Goal: Task Accomplishment & Management: Manage account settings

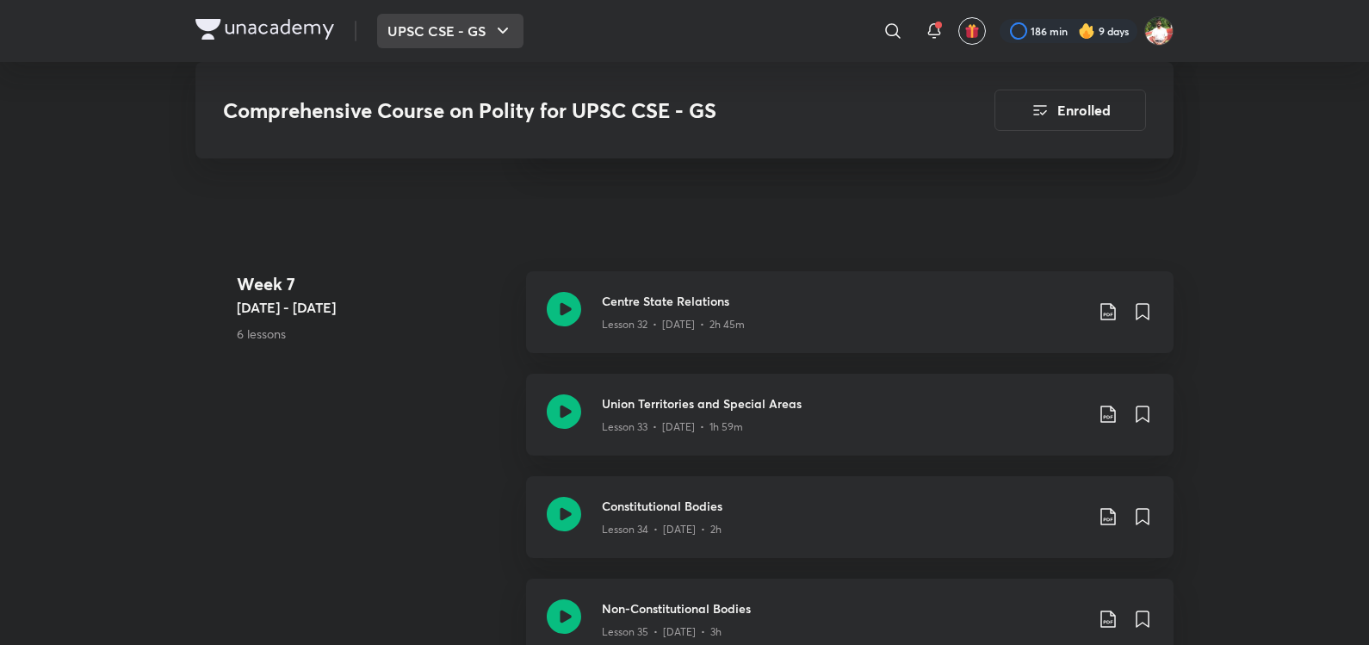
click at [454, 33] on button "UPSC CSE - GS" at bounding box center [450, 31] width 146 height 34
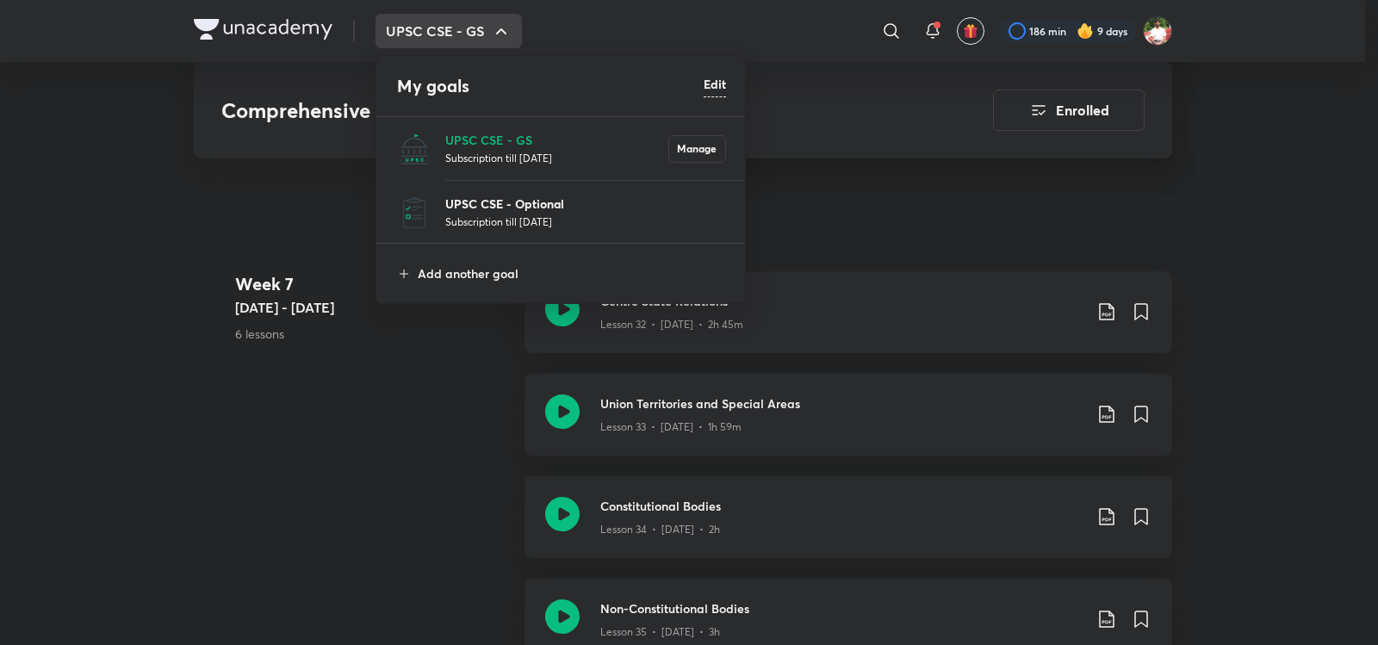
click at [486, 206] on p "UPSC CSE - Optional" at bounding box center [585, 204] width 281 height 18
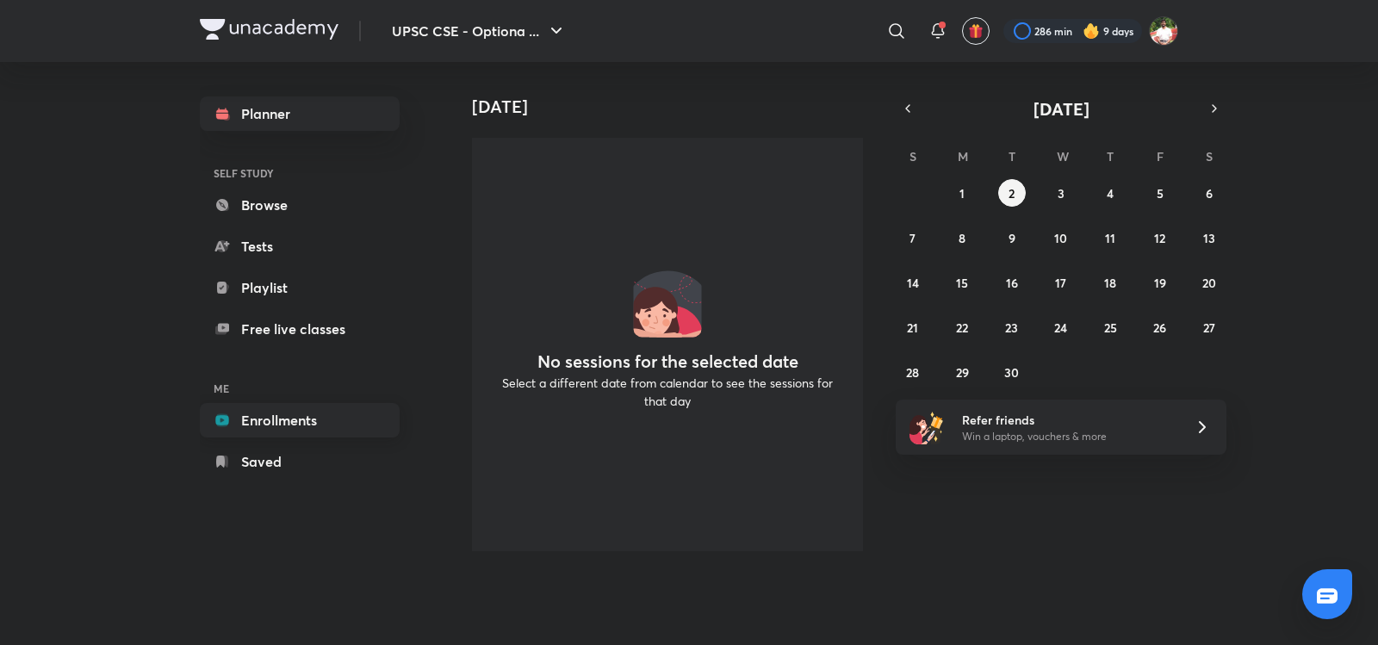
click at [296, 430] on link "Enrollments" at bounding box center [300, 420] width 200 height 34
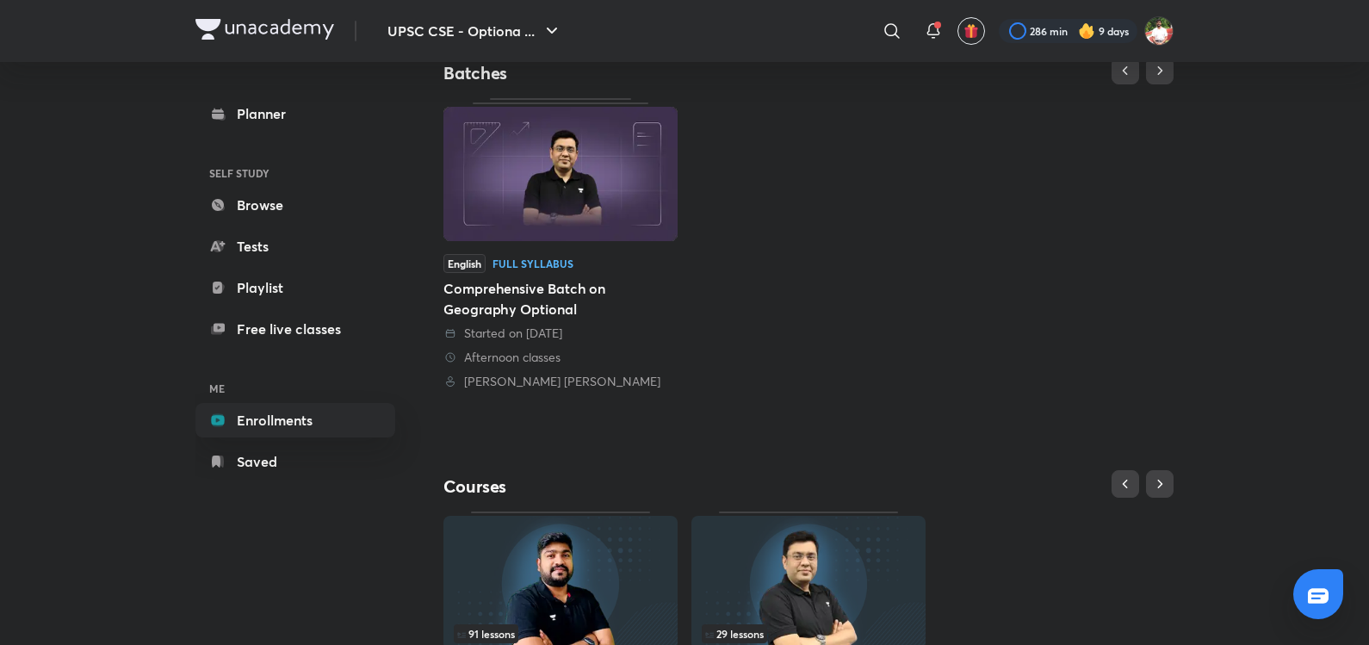
scroll to position [147, 0]
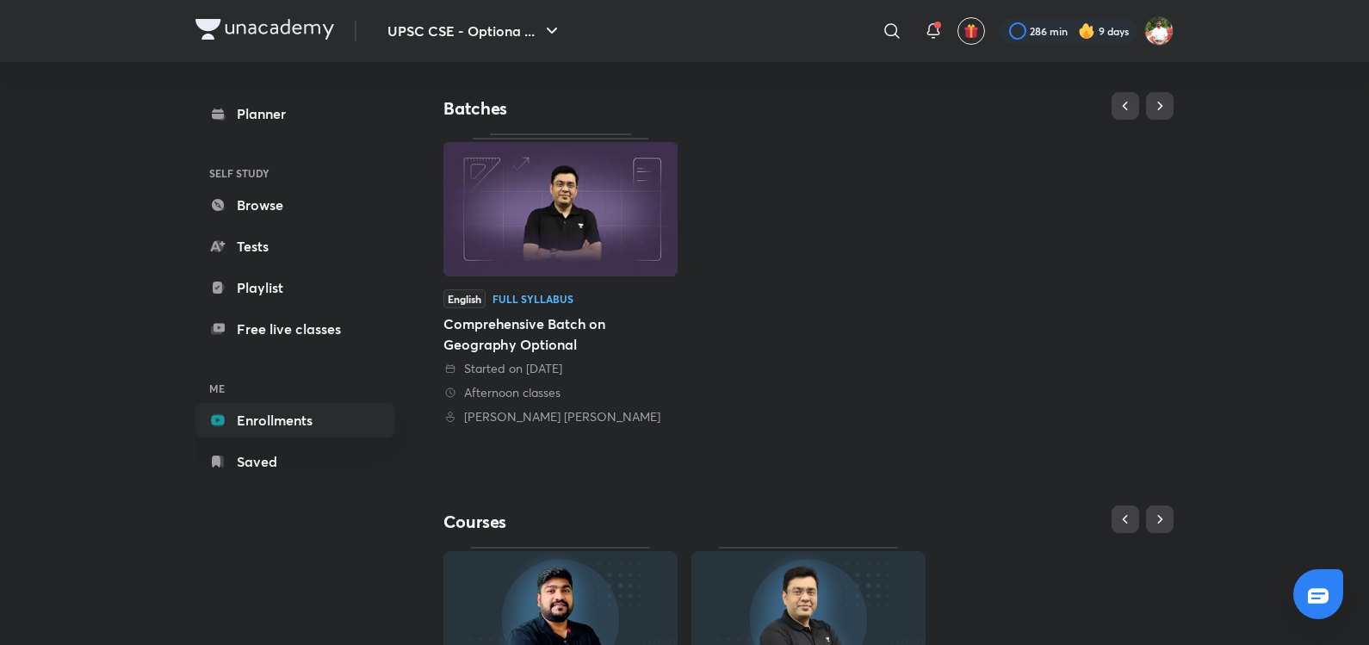
click at [647, 225] on img at bounding box center [560, 209] width 234 height 134
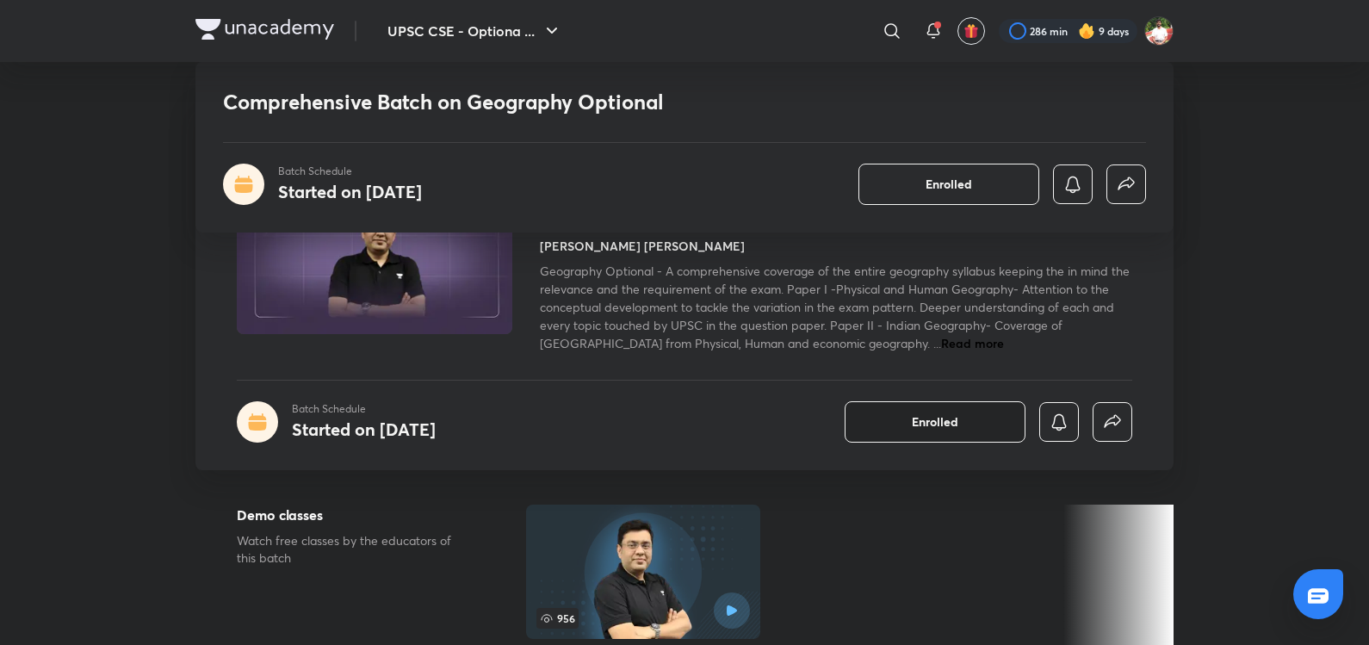
click at [891, 423] on button "Enrolled" at bounding box center [935, 421] width 181 height 41
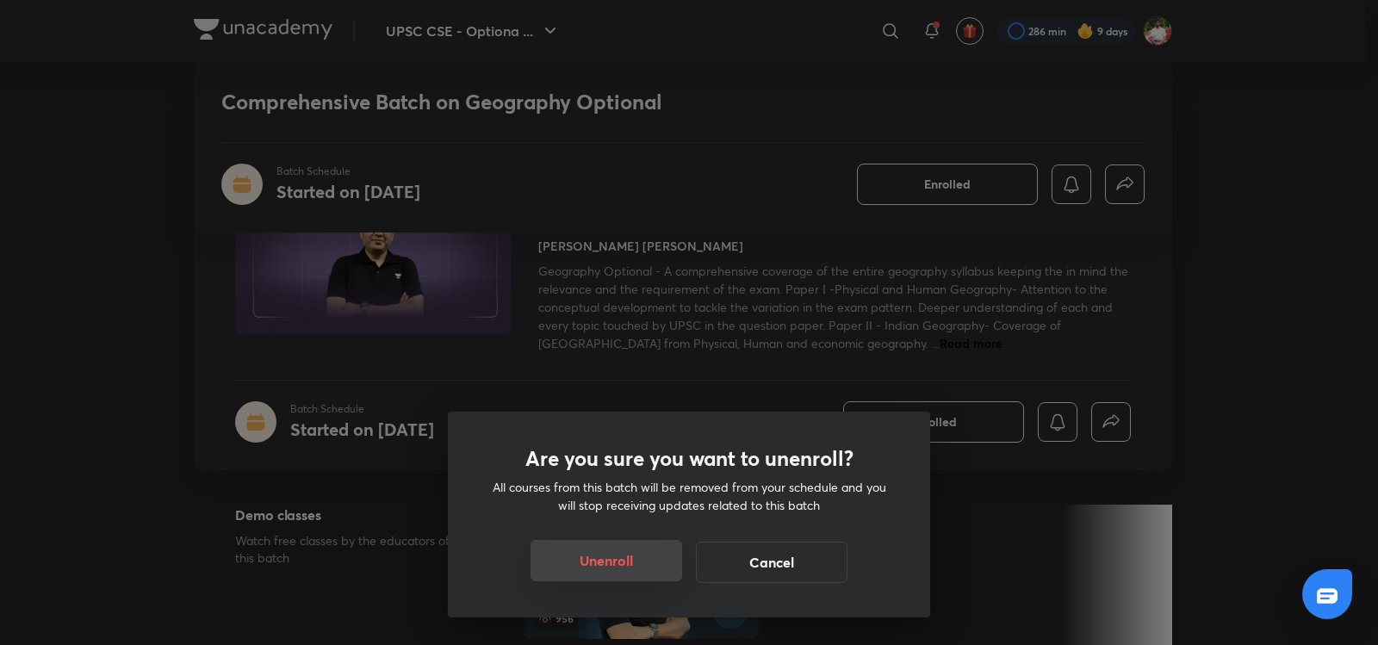
click at [628, 553] on button "Unenroll" at bounding box center [606, 560] width 152 height 41
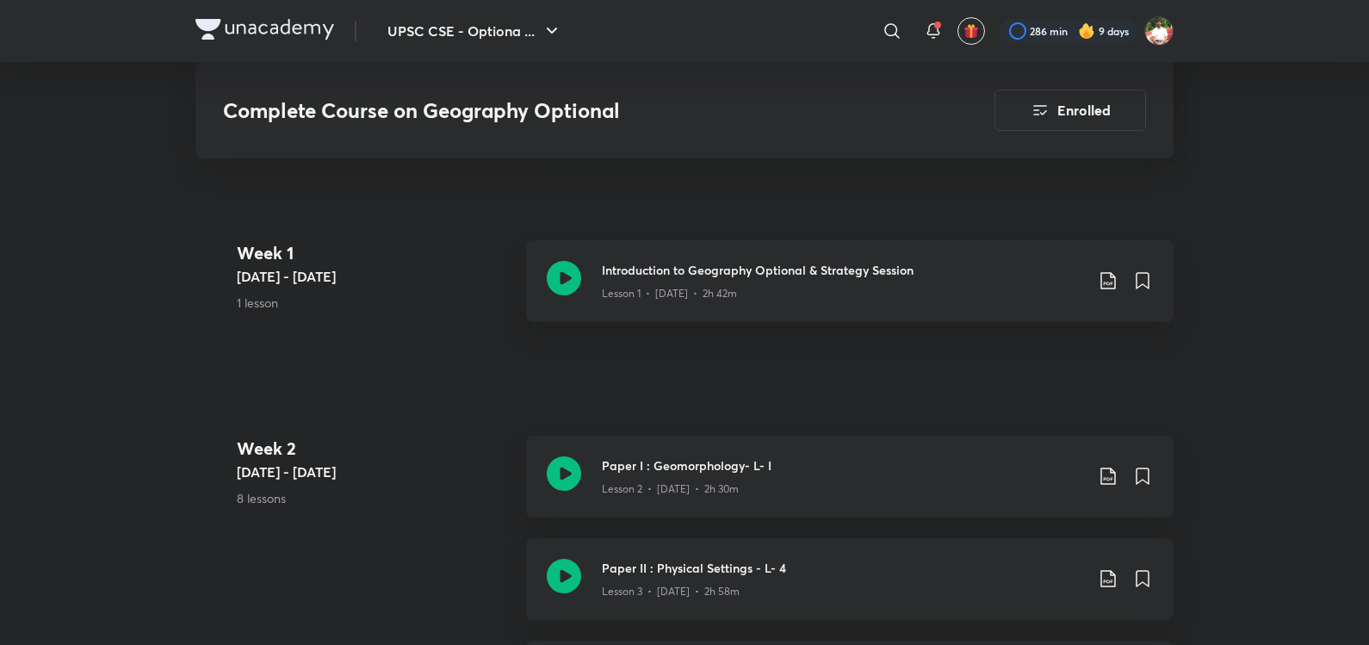
scroll to position [1005, 0]
